Goal: Navigation & Orientation: Find specific page/section

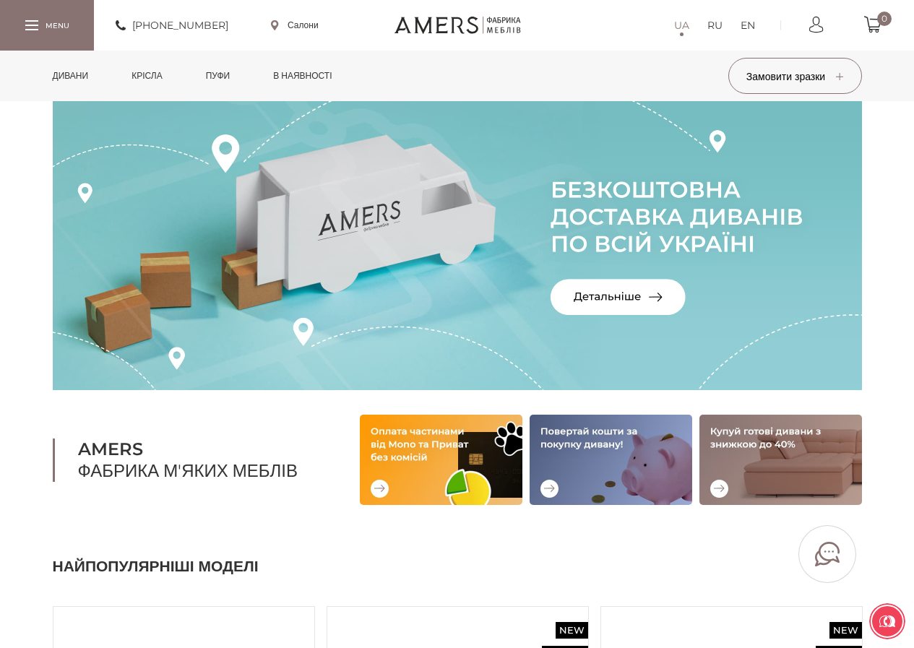
click at [62, 67] on link "Дивани" at bounding box center [71, 76] width 58 height 51
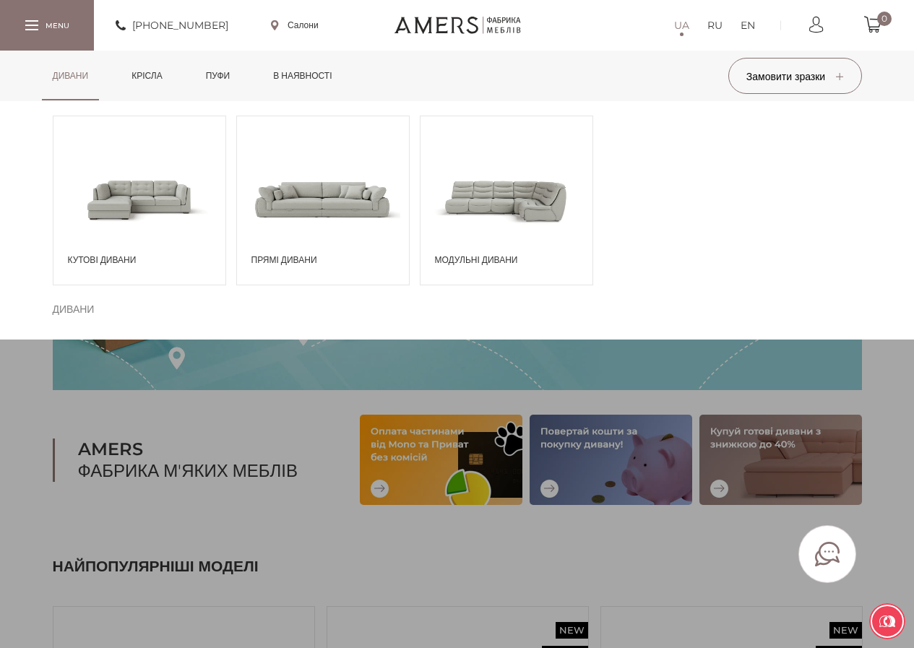
click at [153, 185] on span at bounding box center [139, 199] width 172 height 100
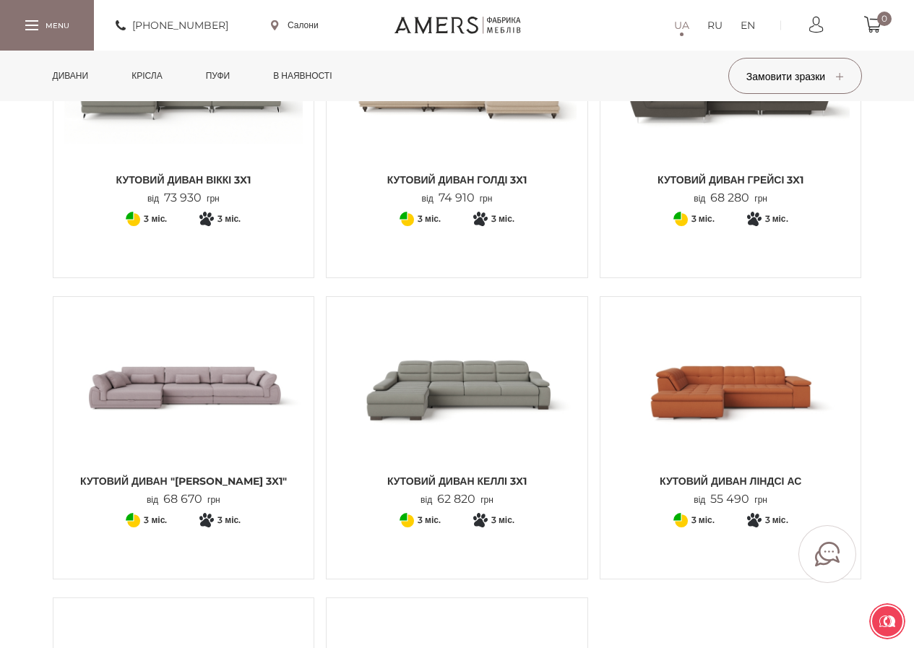
scroll to position [1228, 0]
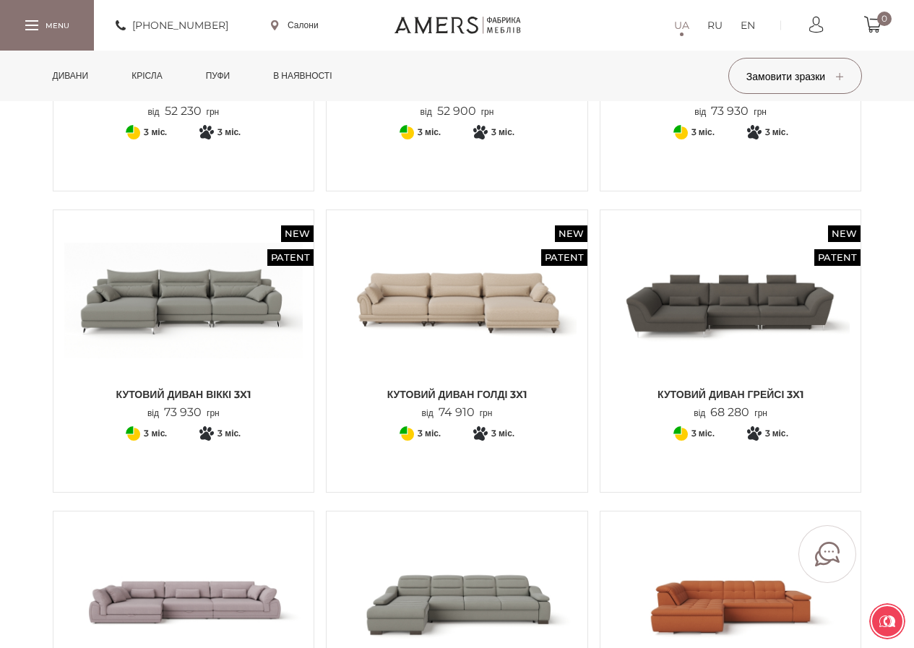
click at [90, 79] on link "Дивани" at bounding box center [71, 76] width 58 height 51
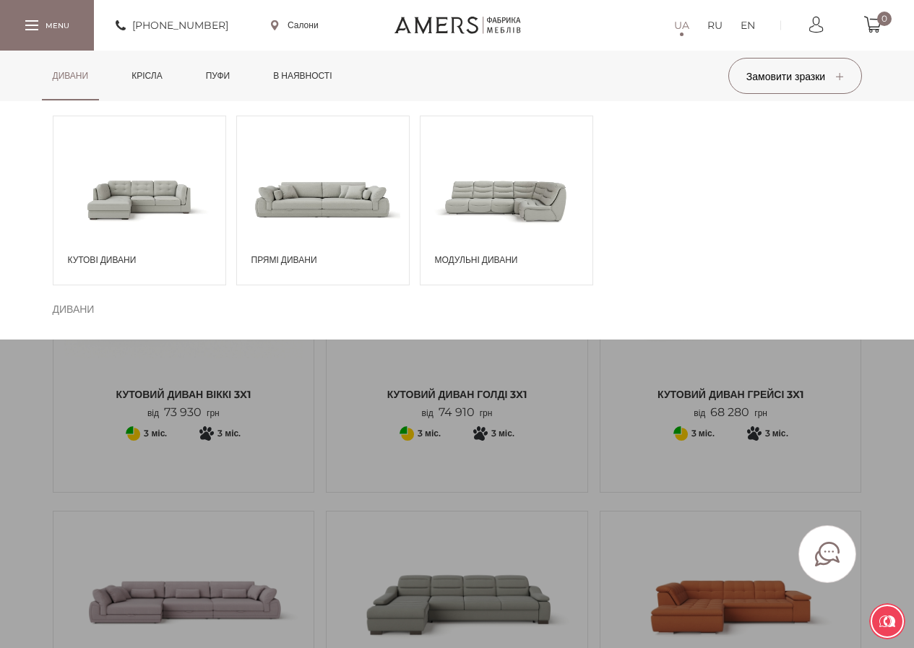
click at [296, 259] on span "Прямі дивани" at bounding box center [326, 260] width 150 height 13
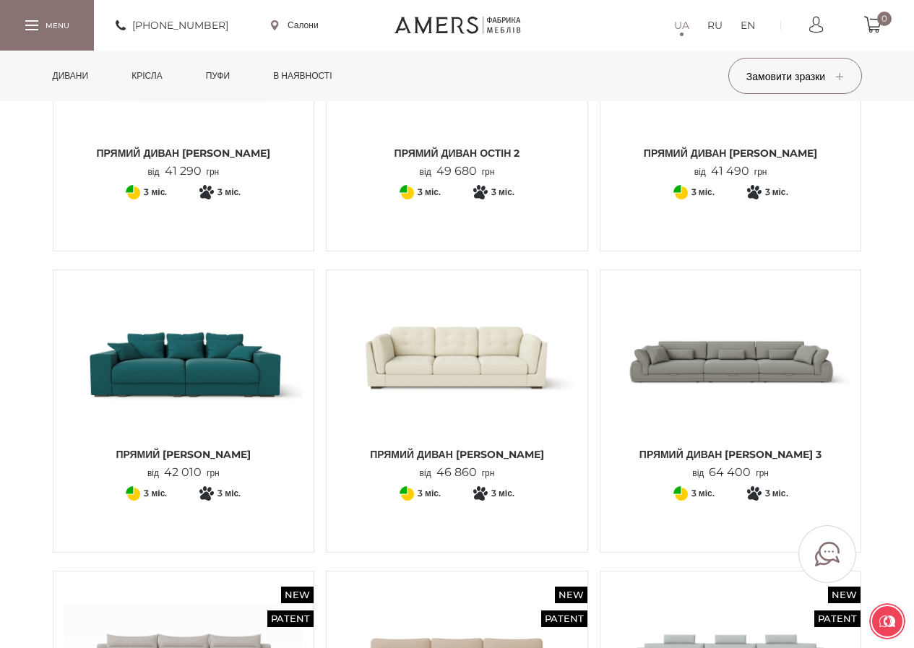
scroll to position [578, 0]
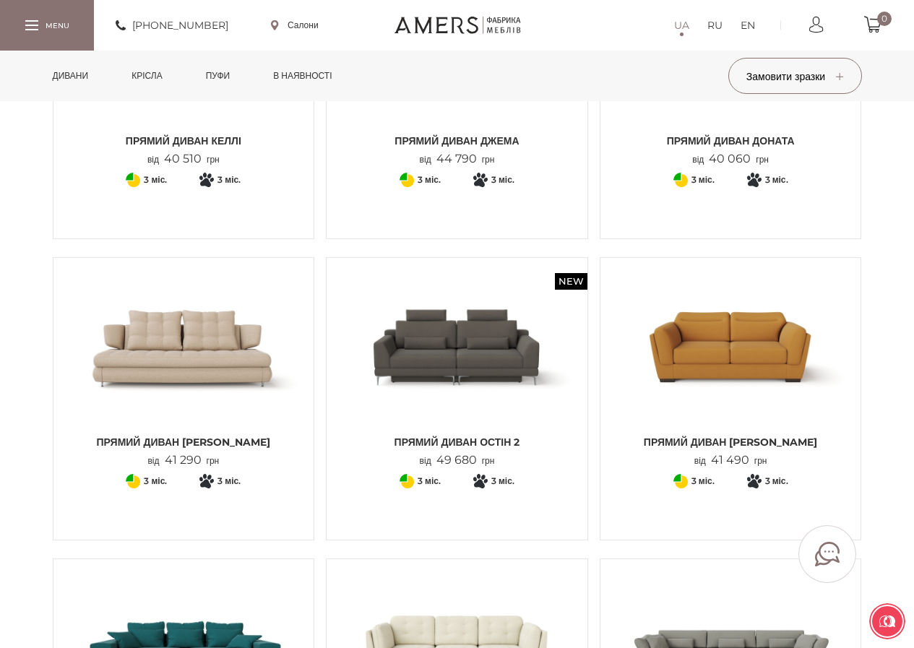
click at [152, 71] on link "Крісла" at bounding box center [147, 76] width 52 height 51
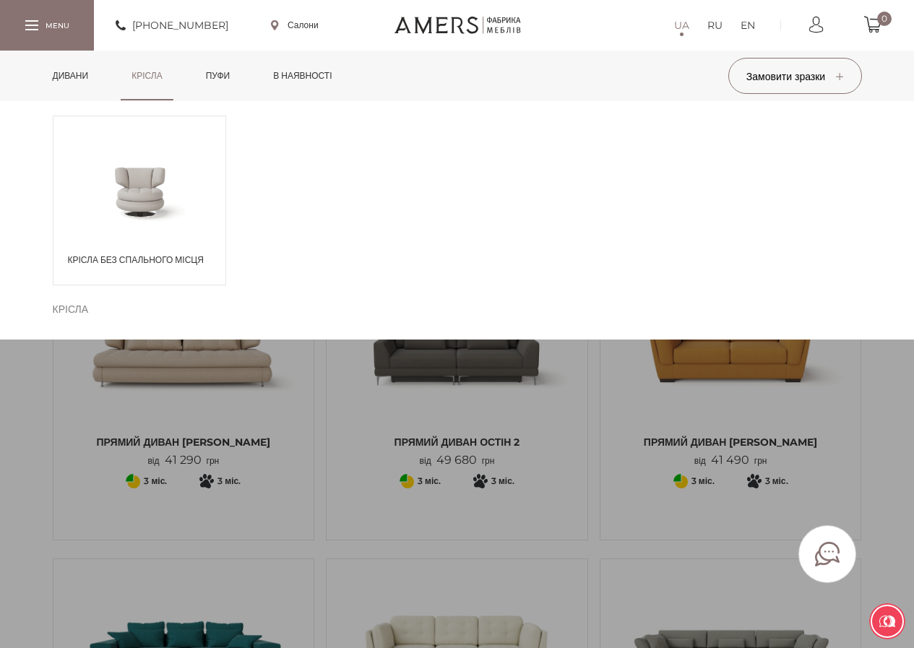
click at [218, 71] on link "Пуфи" at bounding box center [218, 76] width 46 height 51
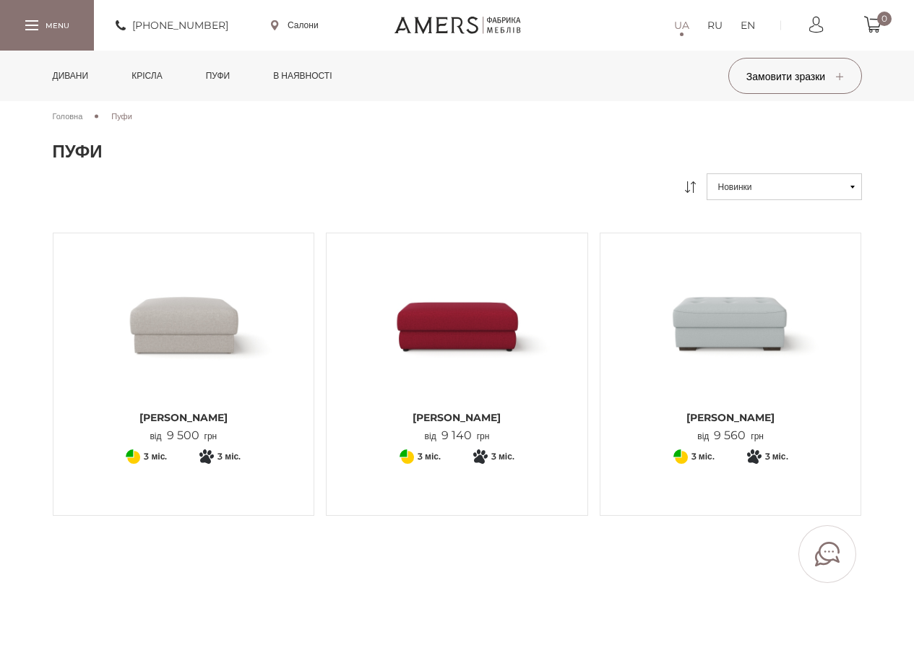
click at [331, 73] on link "в наявності" at bounding box center [302, 76] width 80 height 51
